Goal: Download file/media

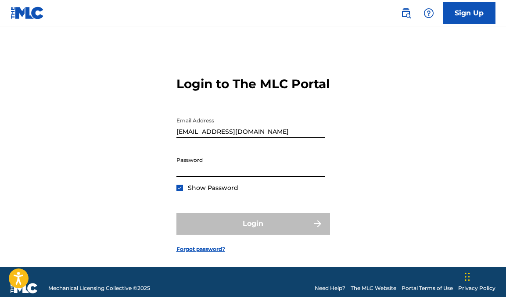
click at [195, 177] on input "Password" at bounding box center [251, 164] width 148 height 25
click at [251, 235] on div "Login" at bounding box center [254, 224] width 154 height 22
click at [209, 177] on input "Password" at bounding box center [251, 164] width 148 height 25
click at [235, 177] on input "Password" at bounding box center [251, 164] width 148 height 25
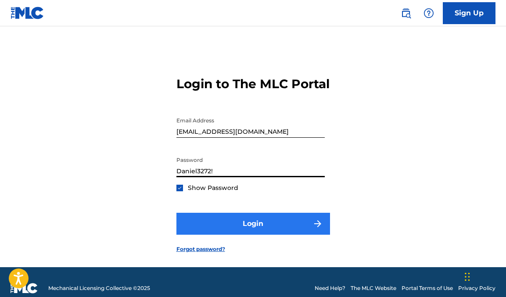
type input "Daniel3272!"
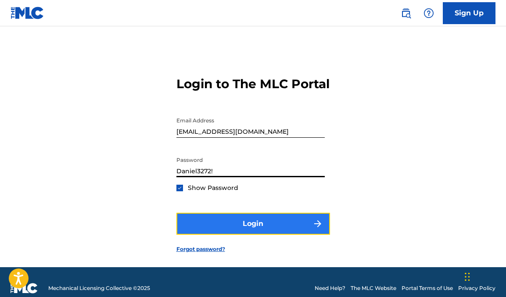
click at [254, 235] on button "Login" at bounding box center [254, 224] width 154 height 22
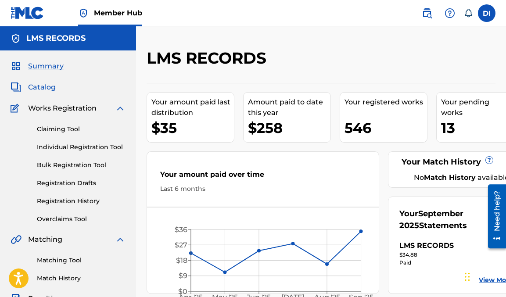
click at [44, 89] on span "Catalog" at bounding box center [42, 87] width 28 height 11
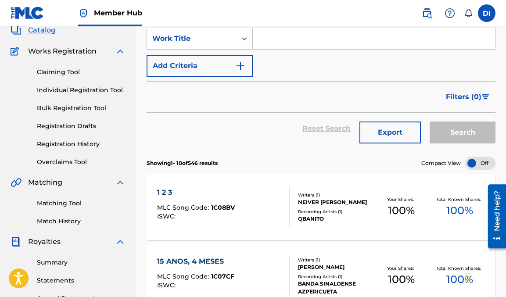
scroll to position [59, 0]
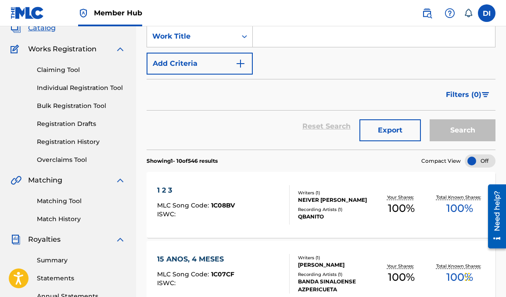
click at [488, 162] on div at bounding box center [480, 161] width 31 height 13
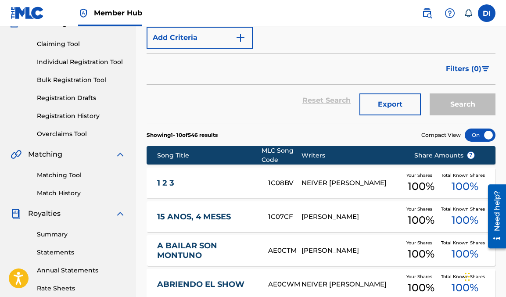
scroll to position [88, 0]
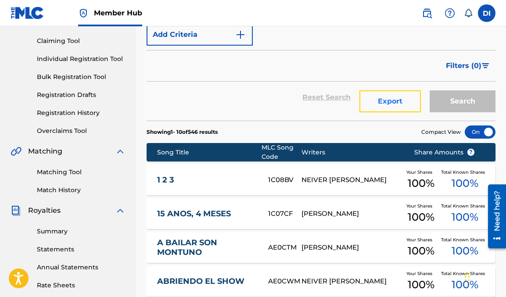
click at [386, 106] on button "Export" at bounding box center [390, 101] width 61 height 22
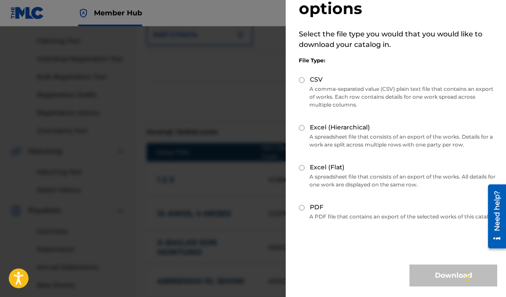
scroll to position [49, 0]
click at [302, 125] on input "Excel (Hierarchical)" at bounding box center [302, 128] width 6 height 6
radio input "true"
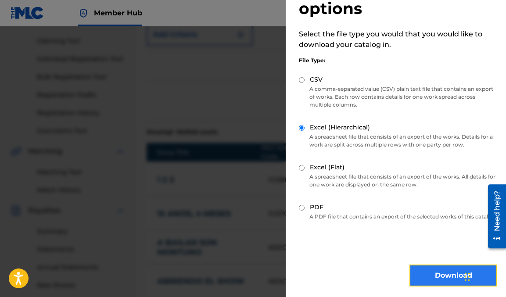
click at [445, 275] on button "Download" at bounding box center [454, 276] width 88 height 22
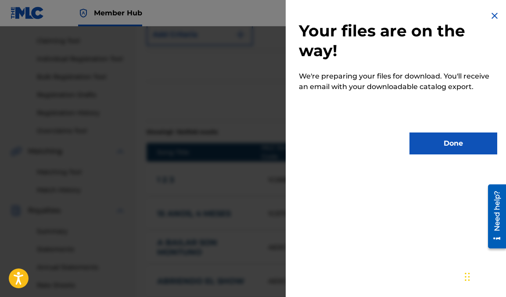
scroll to position [0, 0]
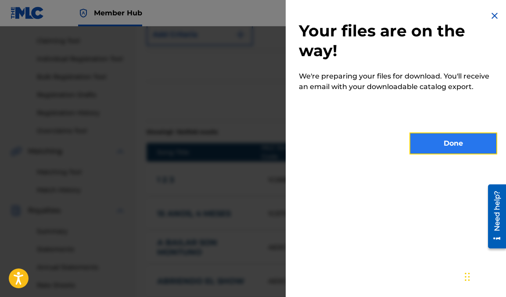
click at [448, 145] on button "Done" at bounding box center [454, 144] width 88 height 22
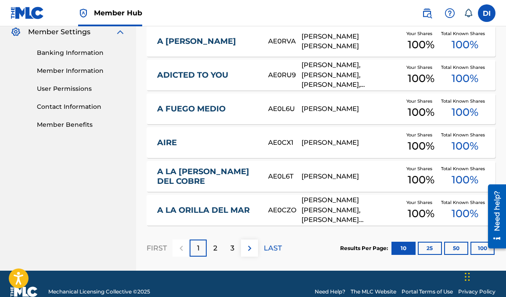
scroll to position [378, 0]
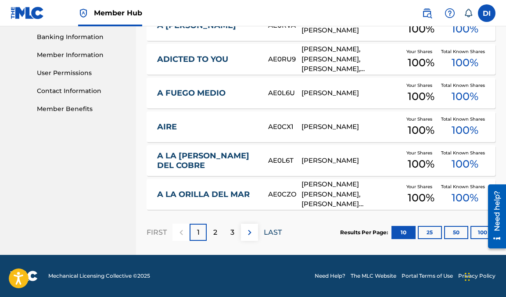
click at [275, 234] on p "LAST" at bounding box center [273, 233] width 18 height 11
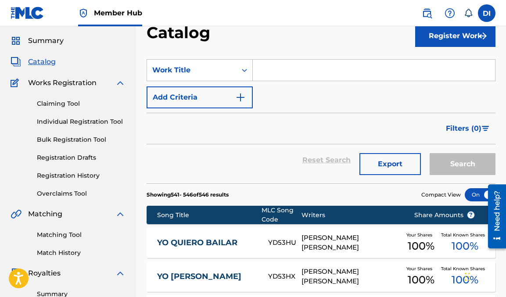
scroll to position [0, 0]
